Goal: Transaction & Acquisition: Purchase product/service

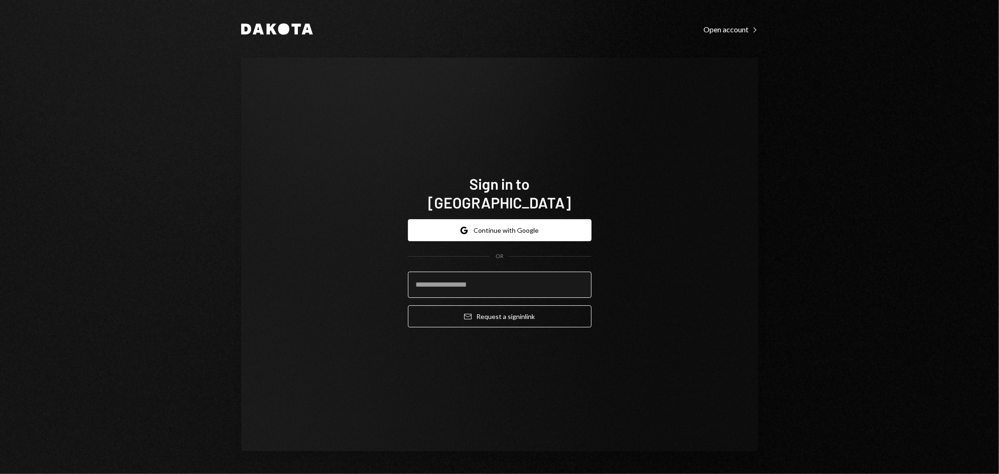
click at [513, 283] on input "email" at bounding box center [500, 285] width 184 height 26
type input "**********"
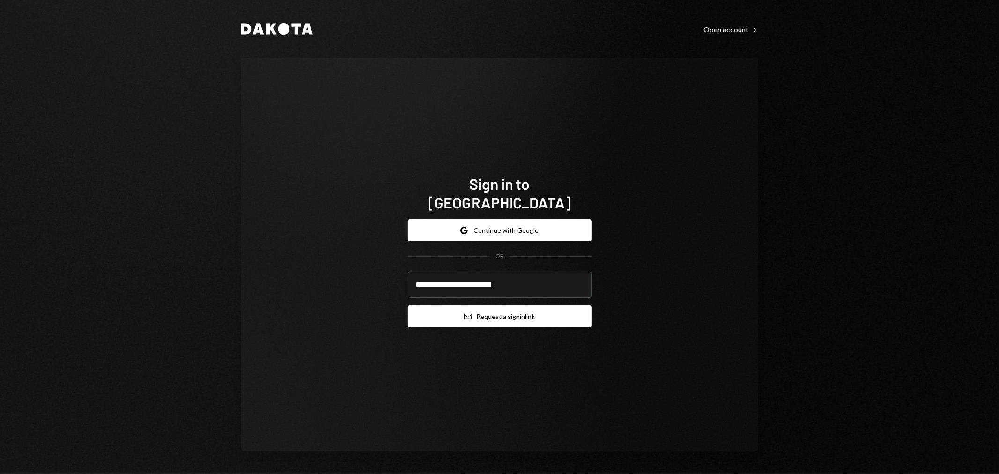
click at [510, 308] on button "Email Request a sign in link" at bounding box center [500, 317] width 184 height 22
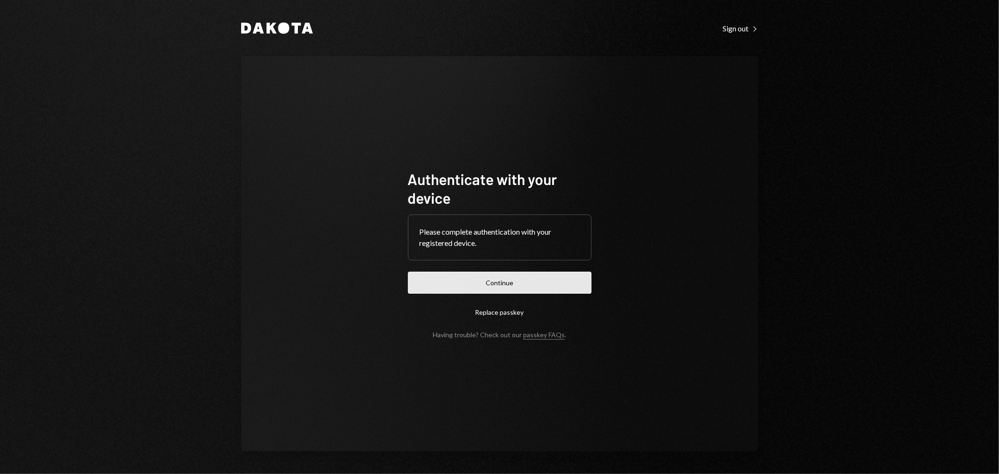
click at [511, 279] on button "Continue" at bounding box center [500, 283] width 184 height 22
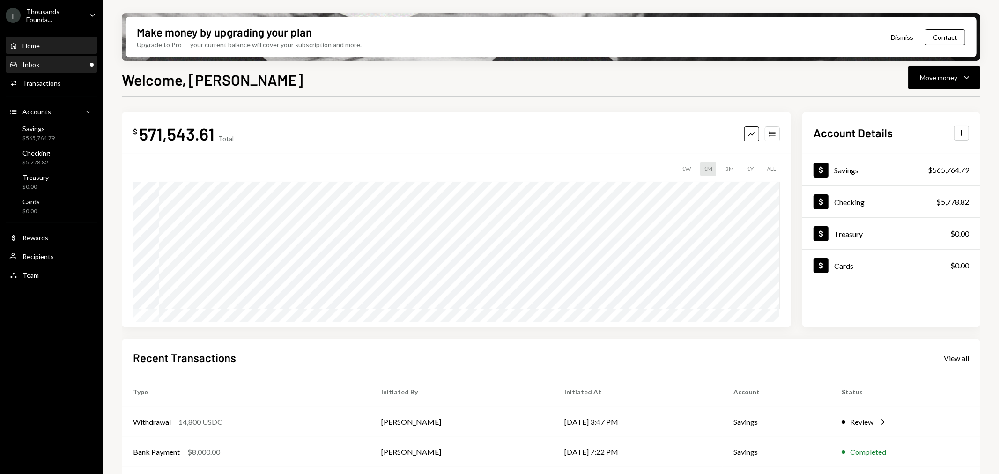
click at [59, 67] on div "Inbox Inbox" at bounding box center [51, 64] width 84 height 8
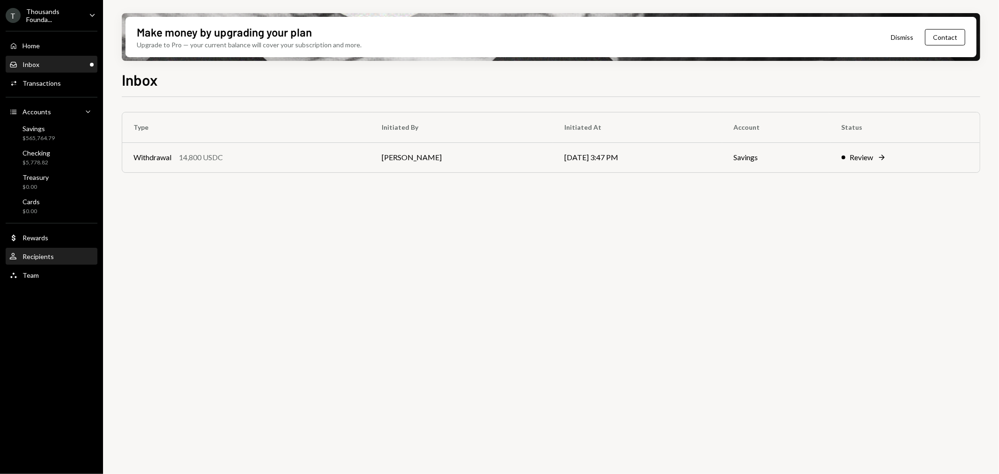
click at [53, 255] on div "User Recipients" at bounding box center [51, 257] width 84 height 8
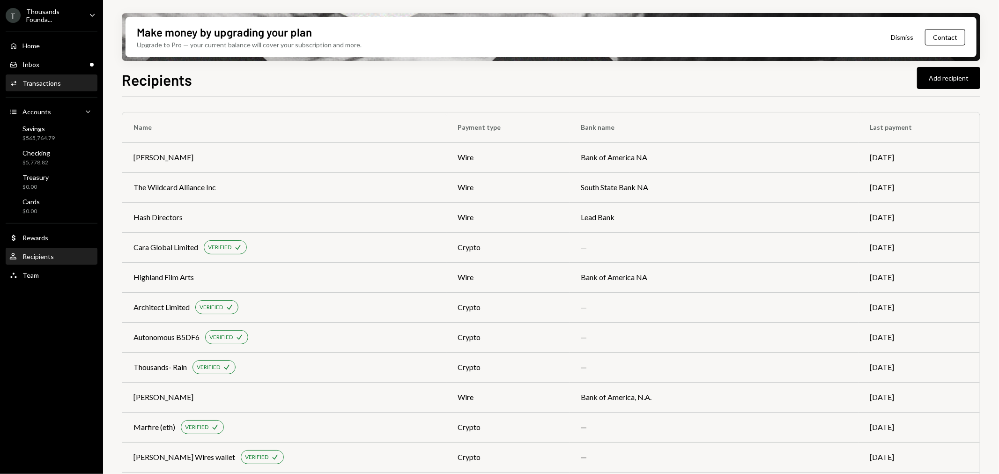
click at [47, 83] on div "Transactions" at bounding box center [41, 83] width 38 height 8
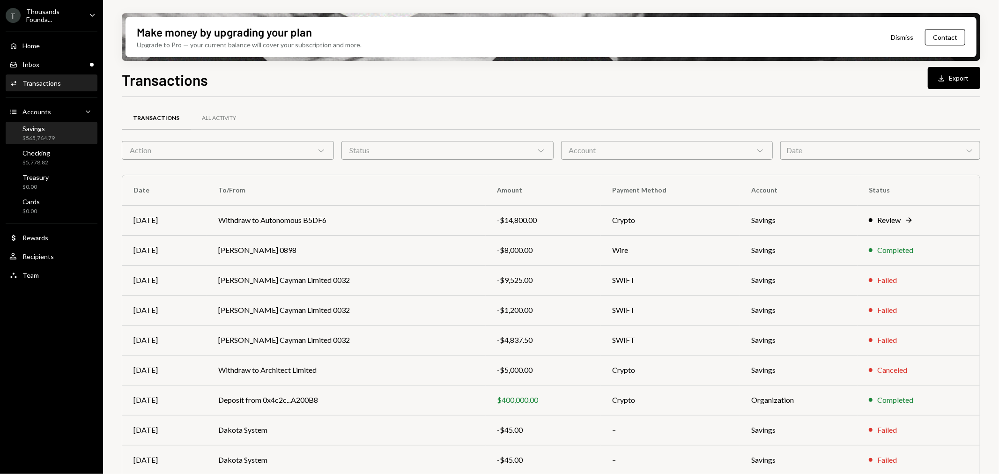
click at [59, 125] on div "Savings $565,764.79" at bounding box center [51, 134] width 84 height 18
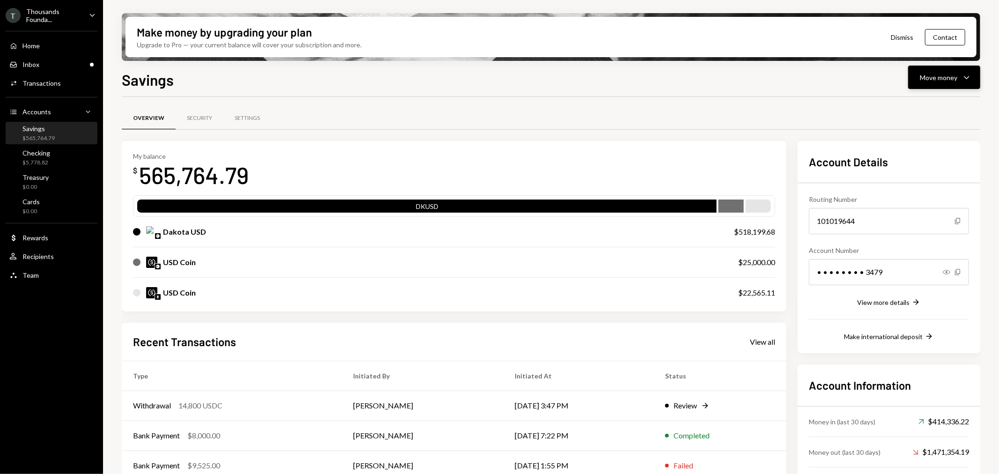
click at [899, 61] on div "Make money by upgrading your plan Upgrade to Pro — your current balance will co…" at bounding box center [551, 237] width 896 height 474
click at [899, 69] on button "Move money Caret Down" at bounding box center [945, 77] width 72 height 23
click at [899, 98] on div "Withdraw Send" at bounding box center [931, 105] width 94 height 21
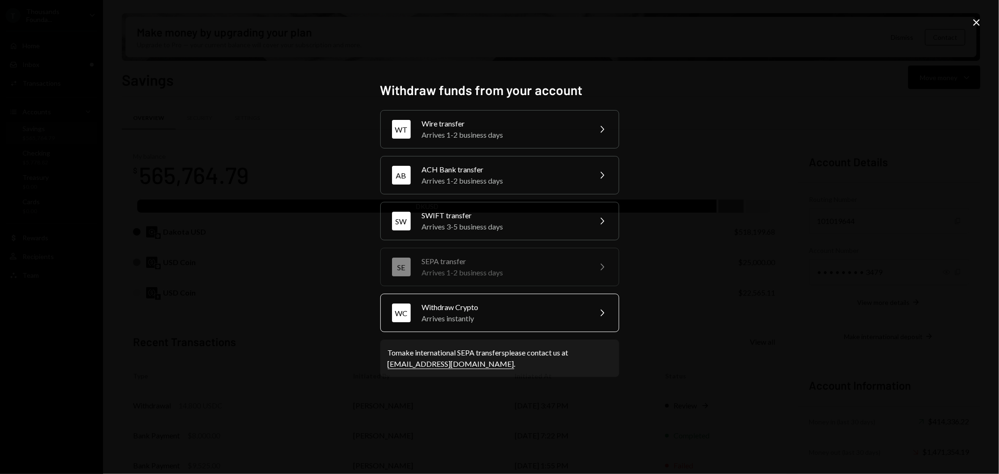
click at [473, 319] on div "Arrives instantly" at bounding box center [503, 318] width 163 height 11
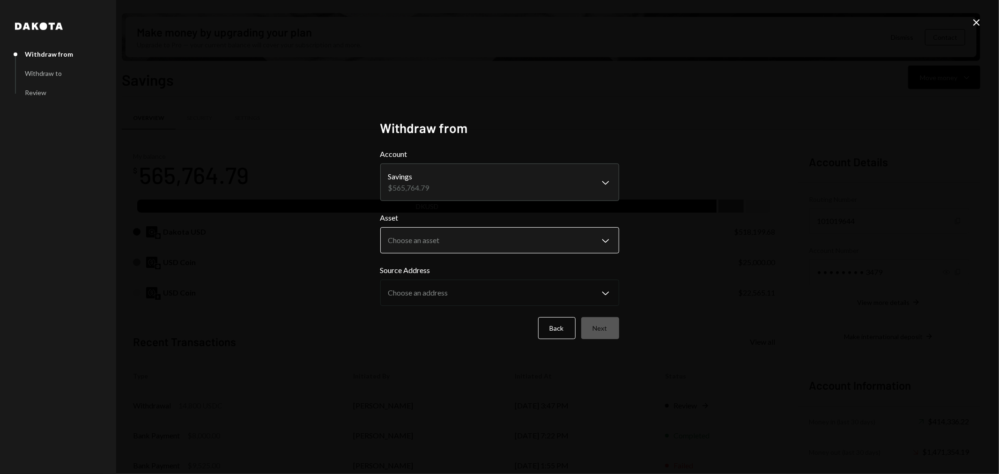
click at [421, 247] on body "T Thousands Founda... Caret Down Home Home Inbox Inbox Activities Transactions …" at bounding box center [499, 237] width 999 height 474
select select "****"
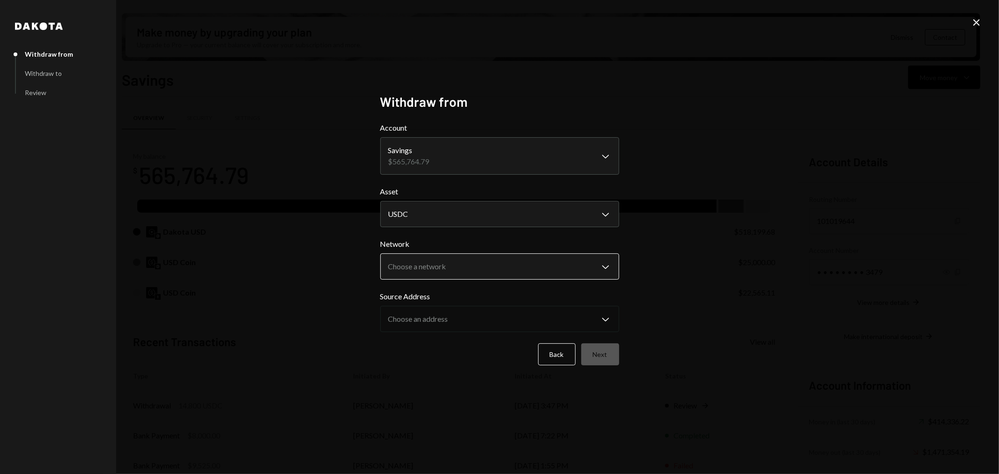
click at [433, 268] on body "T Thousands Founda... Caret Down Home Home Inbox Inbox Activities Transactions …" at bounding box center [499, 237] width 999 height 474
select select "**********"
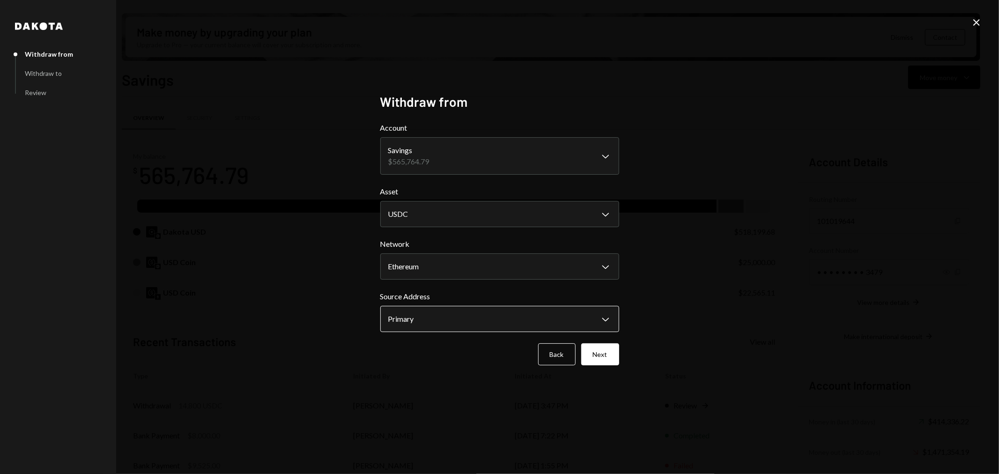
click at [439, 321] on body "T Thousands Founda... Caret Down Home Home Inbox Inbox Activities Transactions …" at bounding box center [499, 237] width 999 height 474
click at [596, 359] on button "Next" at bounding box center [601, 354] width 38 height 22
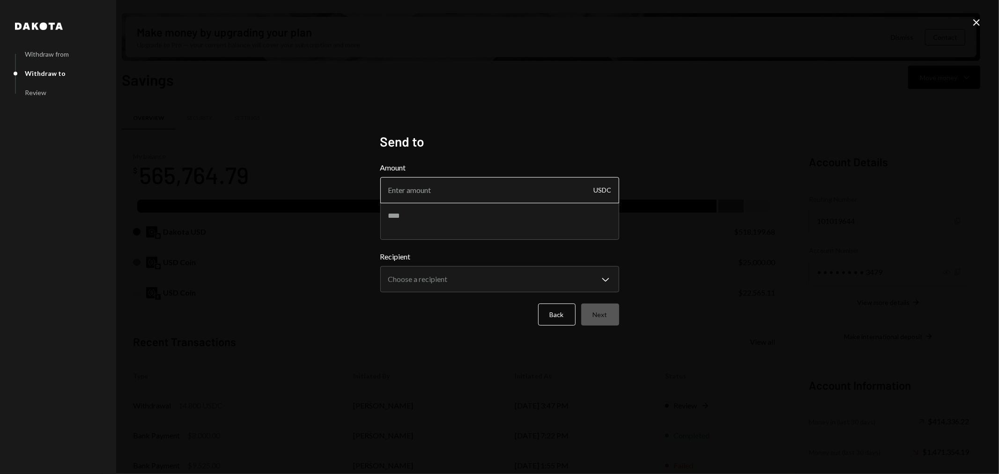
click at [430, 194] on input "Amount" at bounding box center [499, 190] width 239 height 26
click at [476, 196] on input "Amount" at bounding box center [499, 190] width 239 height 26
type input "2000"
type textarea "**********"
click at [457, 278] on body "T Thousands Founda... Caret Down Home Home Inbox Inbox Activities Transactions …" at bounding box center [499, 237] width 999 height 474
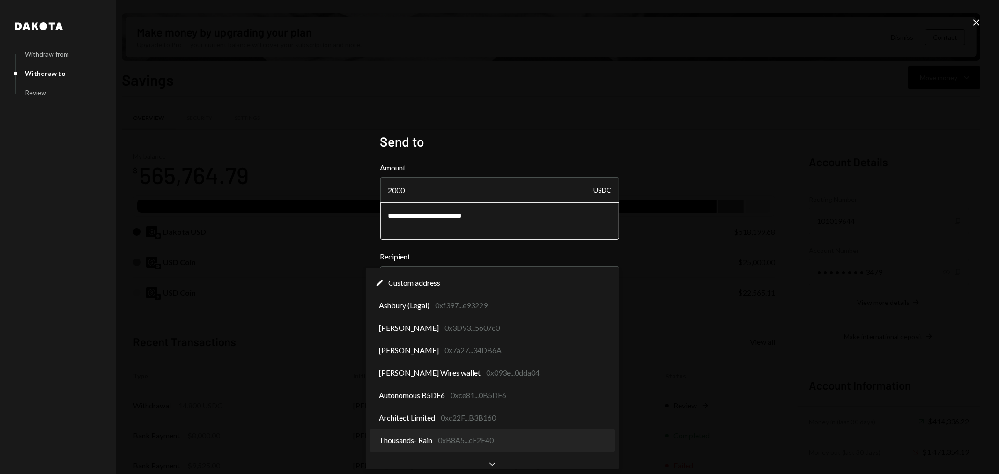
select select "**********"
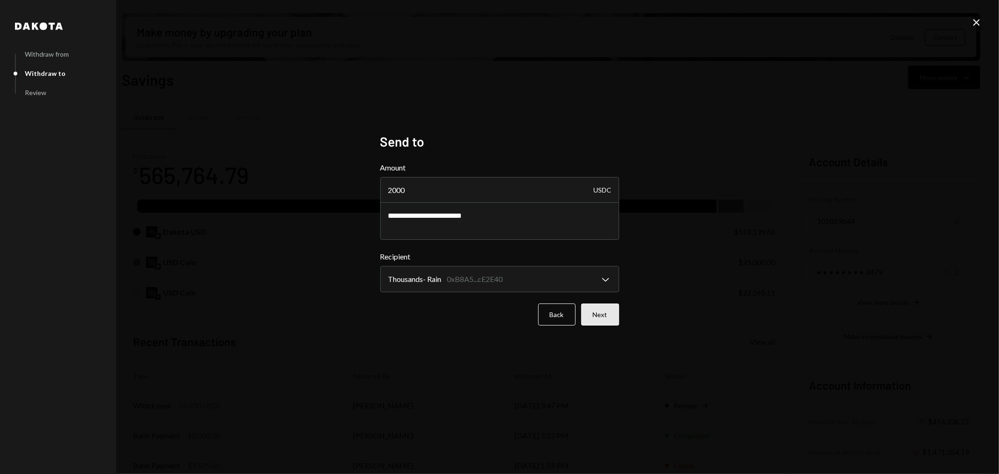
click at [597, 310] on button "Next" at bounding box center [601, 315] width 38 height 22
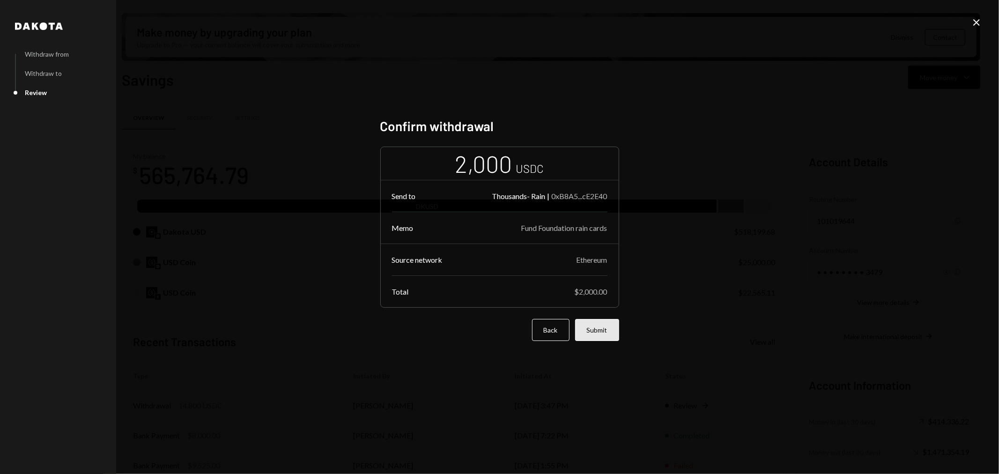
click at [604, 327] on button "Submit" at bounding box center [597, 330] width 44 height 22
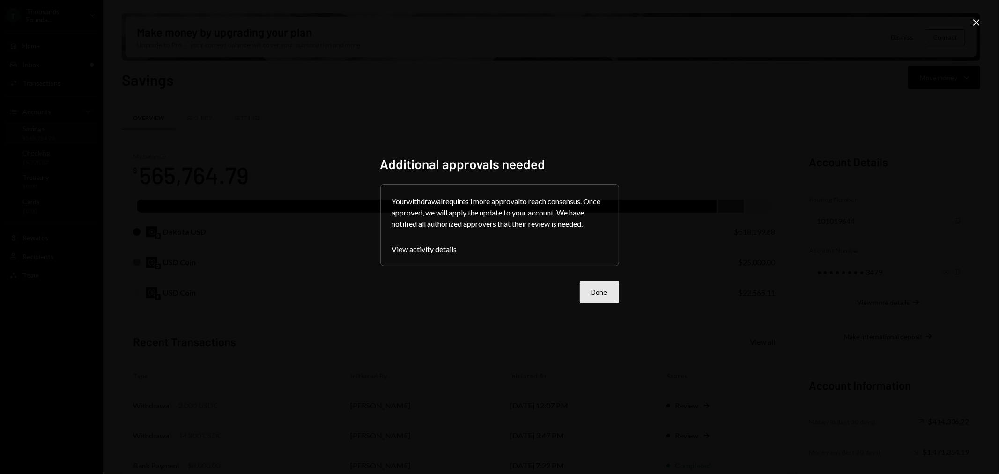
click at [593, 301] on button "Done" at bounding box center [599, 292] width 39 height 22
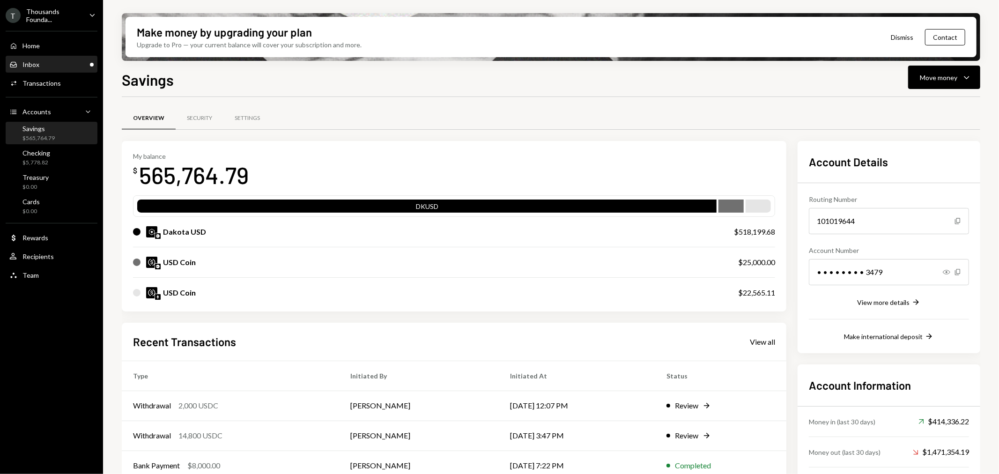
click at [67, 57] on div "Inbox Inbox" at bounding box center [51, 65] width 84 height 16
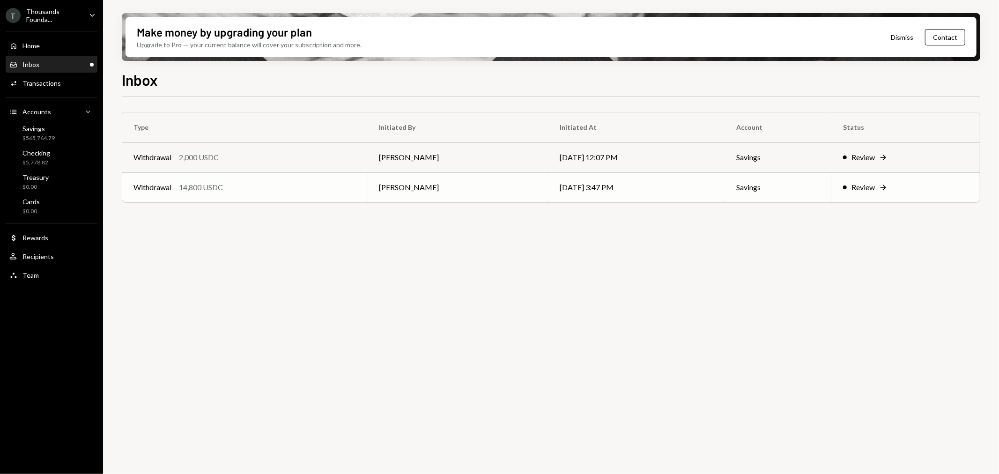
click at [263, 182] on div "Withdrawal 14,800 USDC" at bounding box center [245, 187] width 223 height 11
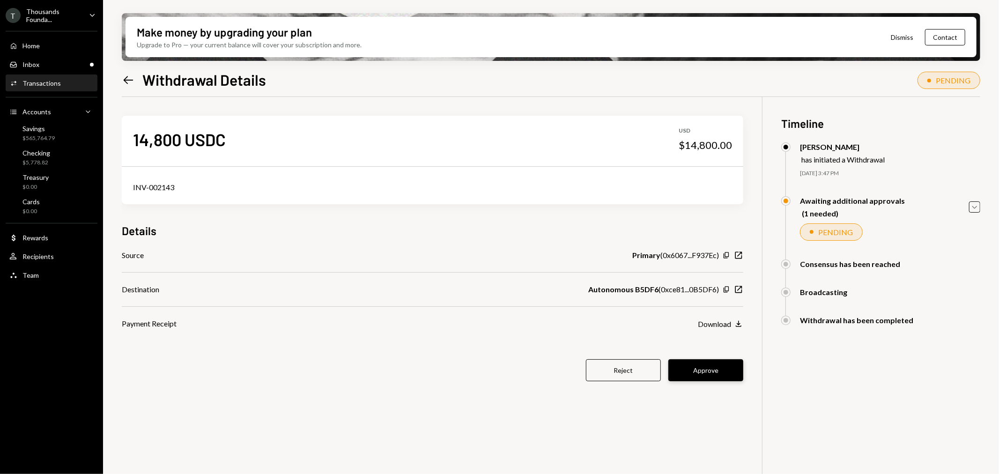
click at [717, 376] on button "Approve" at bounding box center [706, 370] width 75 height 22
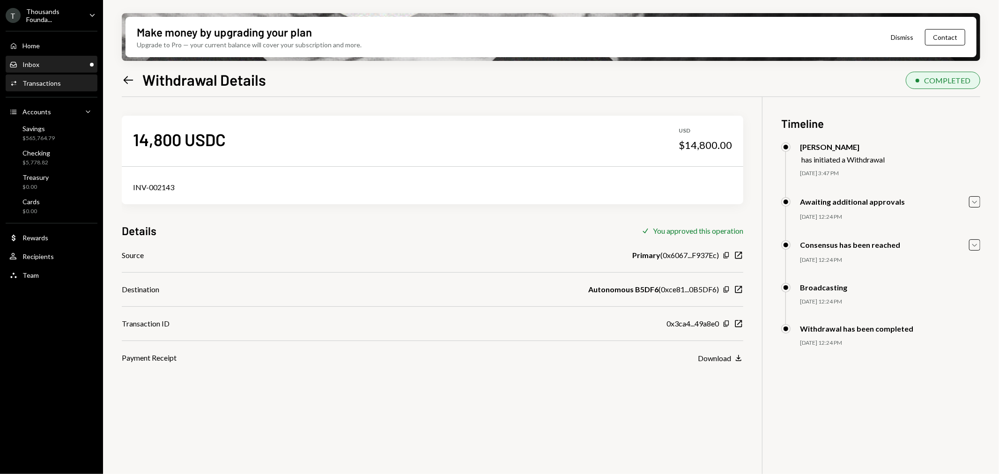
click at [64, 56] on link "Inbox Inbox" at bounding box center [52, 64] width 92 height 17
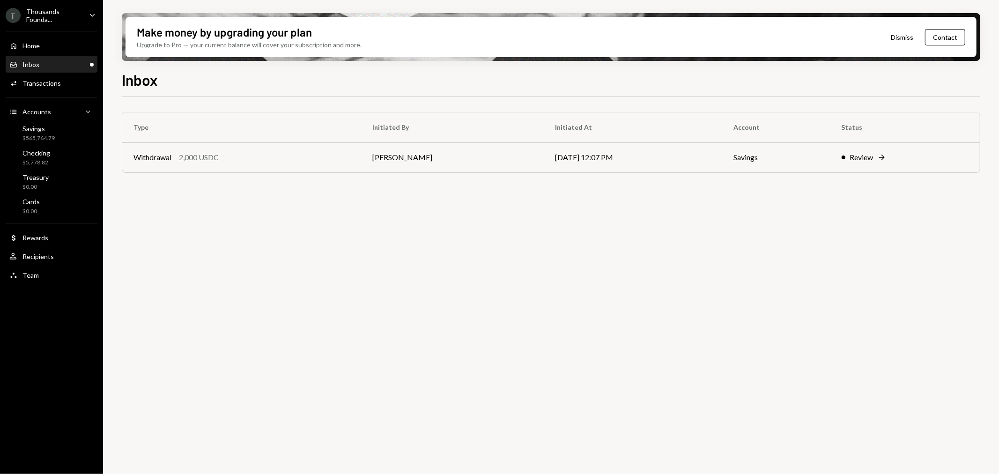
click at [63, 10] on div "Thousands Founda..." at bounding box center [53, 15] width 55 height 16
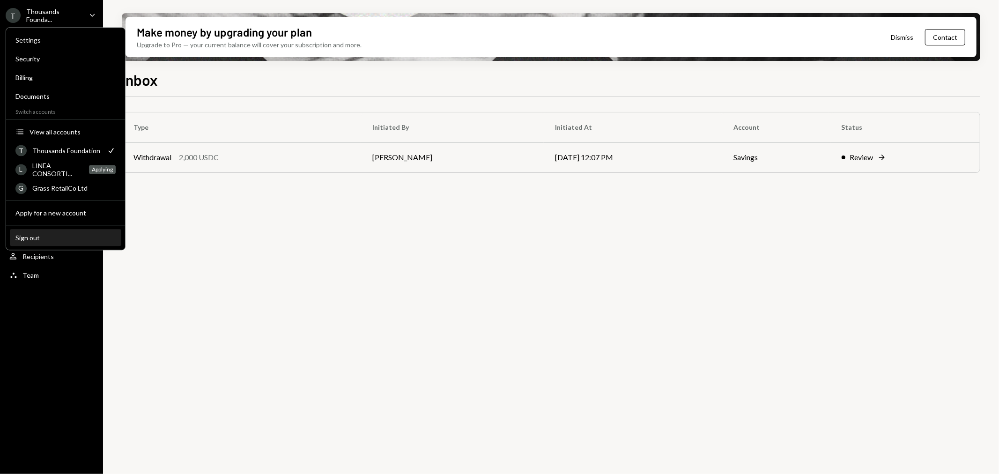
click at [47, 237] on div "Sign out" at bounding box center [65, 238] width 100 height 8
